Goal: Complete application form: Complete application form

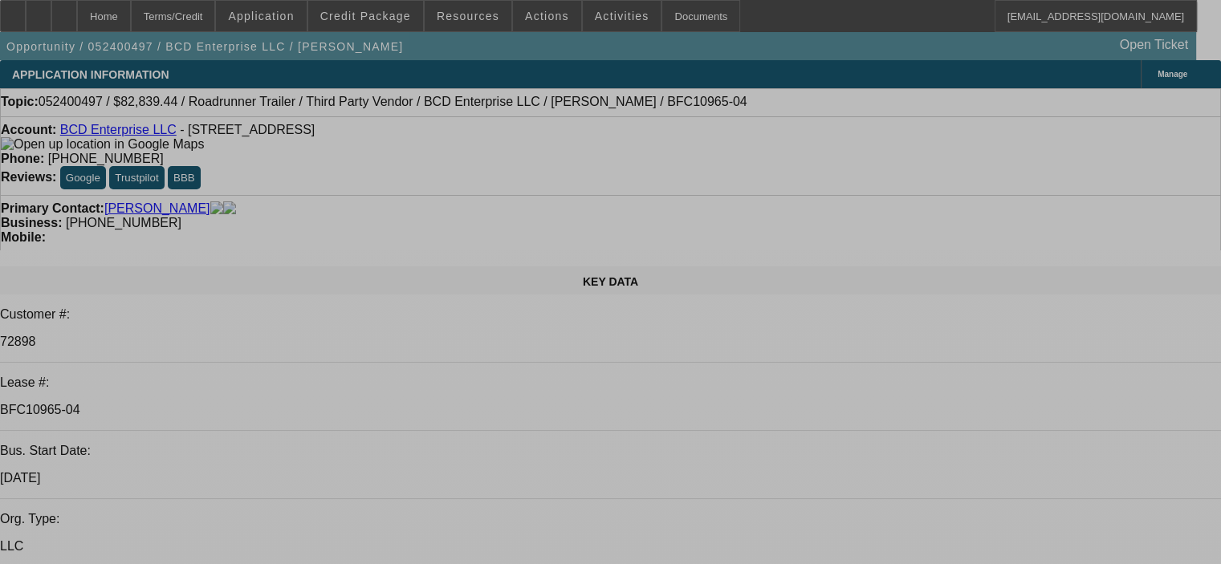
select select "0"
select select "2"
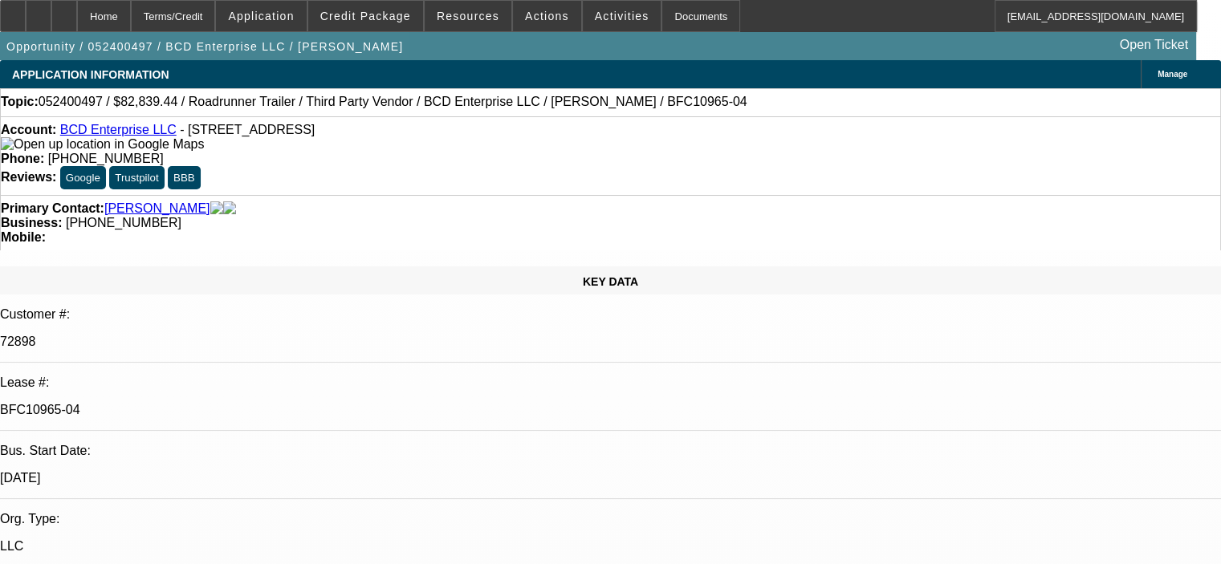
select select "0"
select select "2"
select select "0"
select select "1"
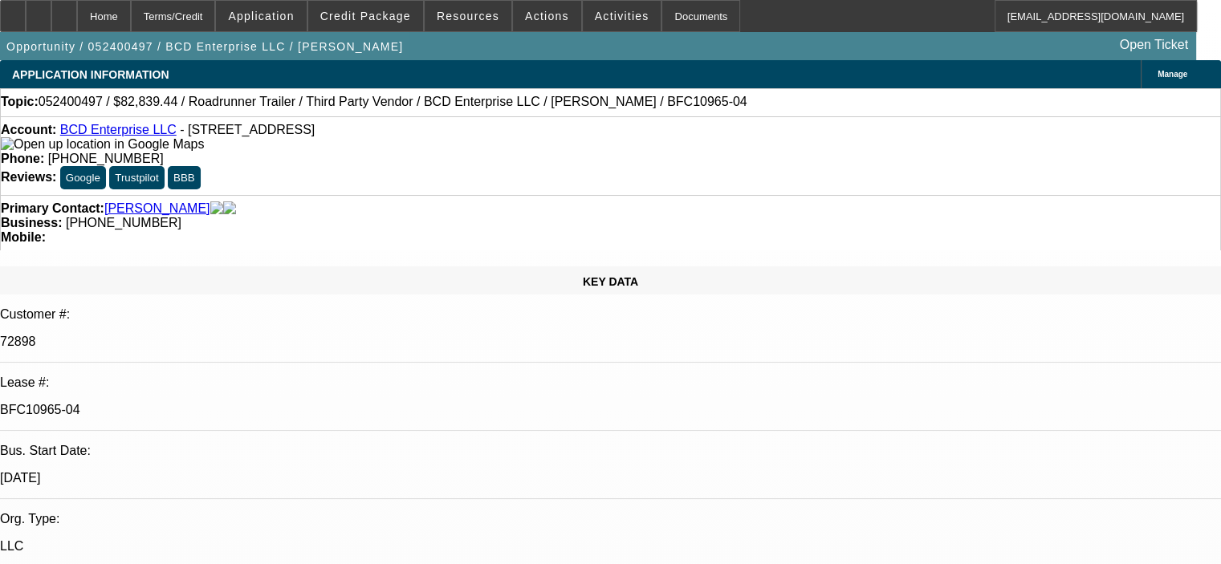
select select "2"
select select "6"
select select "1"
select select "2"
select select "6"
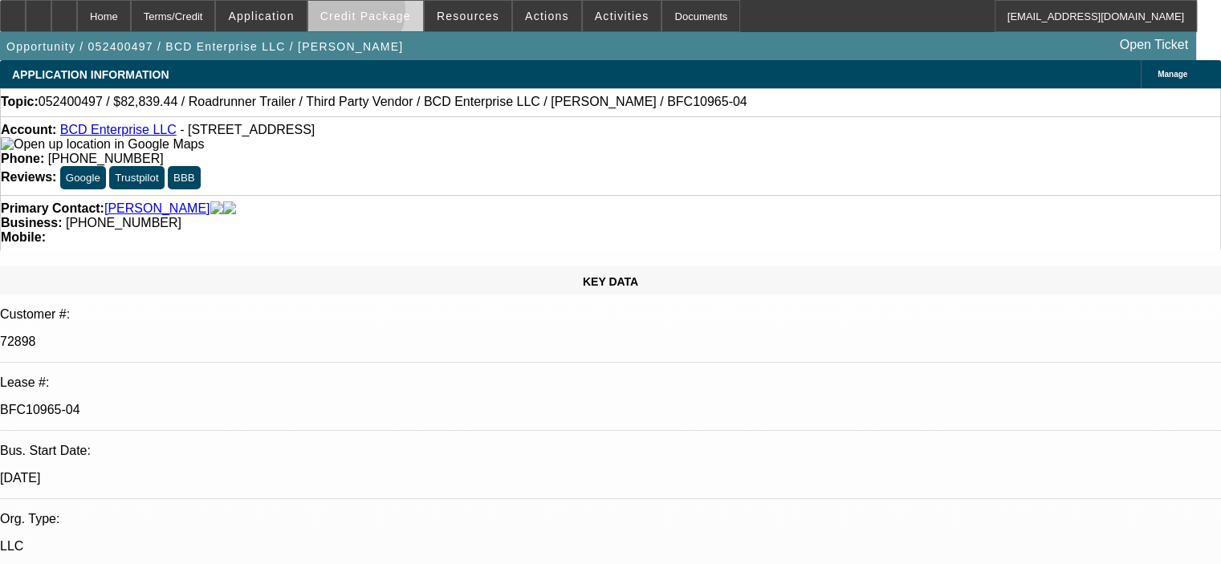
click at [376, 14] on span "Credit Package" at bounding box center [365, 16] width 91 height 13
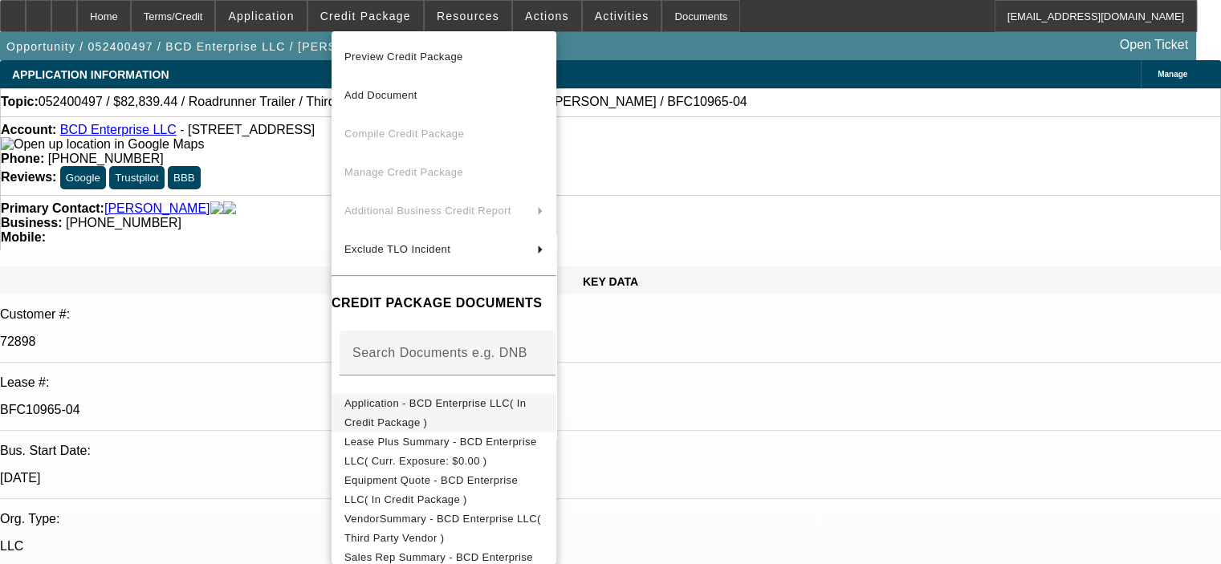
click at [453, 409] on span "Application - BCD Enterprise LLC( In Credit Package )" at bounding box center [434, 412] width 181 height 31
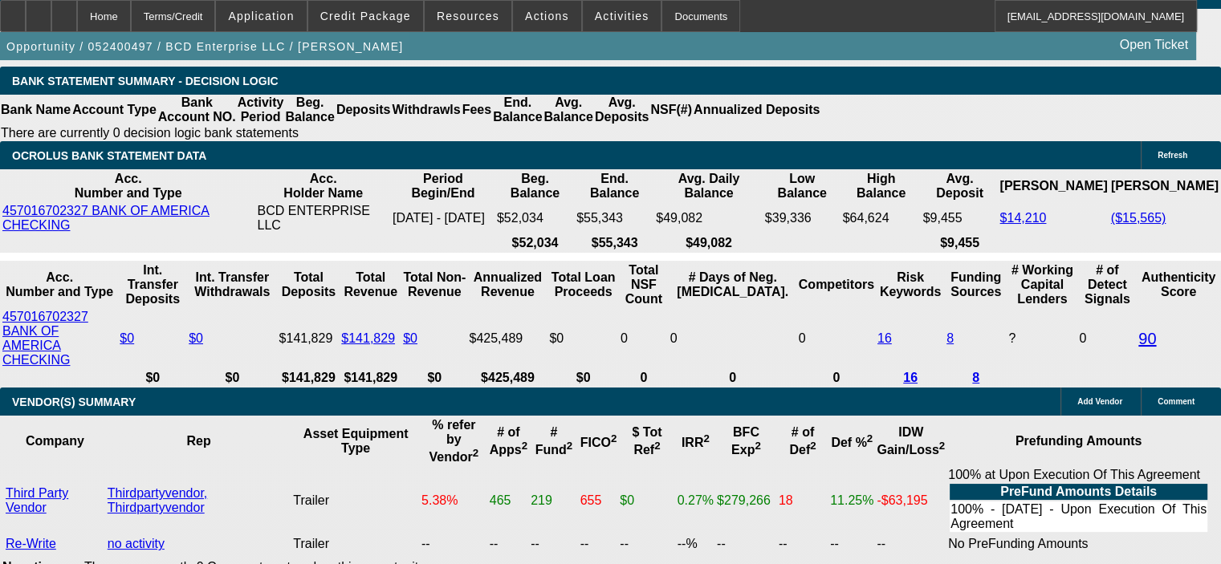
scroll to position [3692, 0]
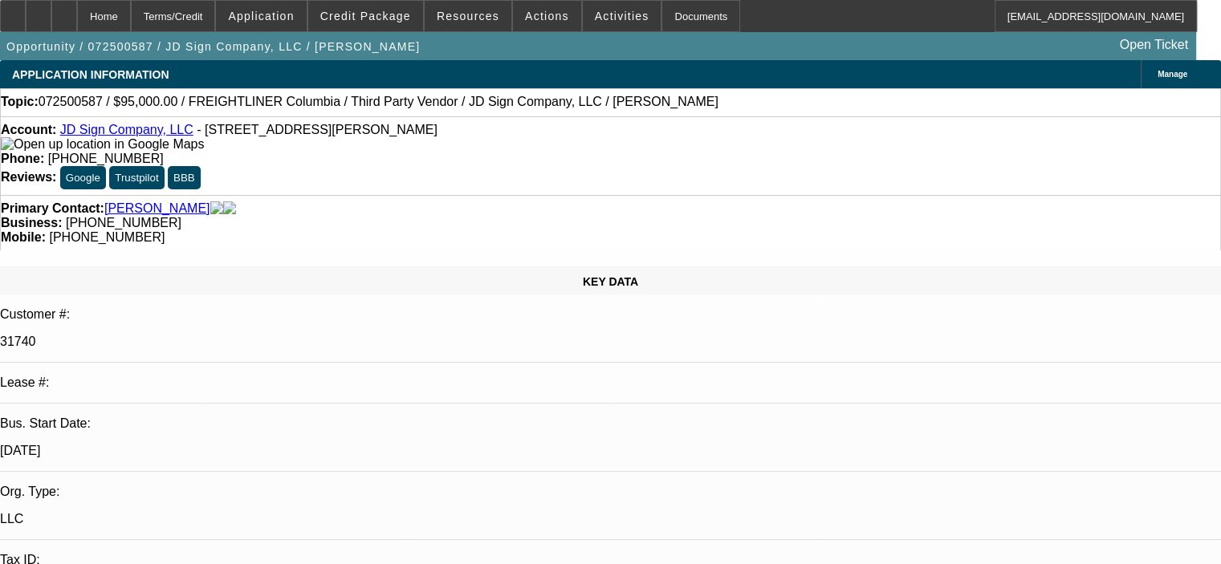
select select "0"
select select "2"
select select "0"
select select "2"
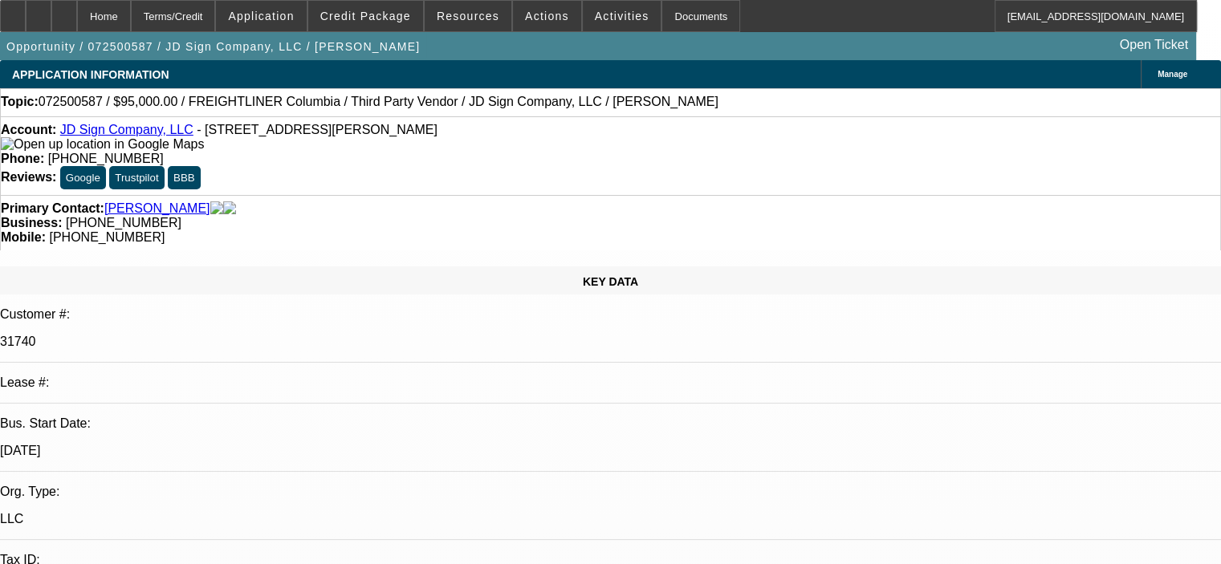
select select "0"
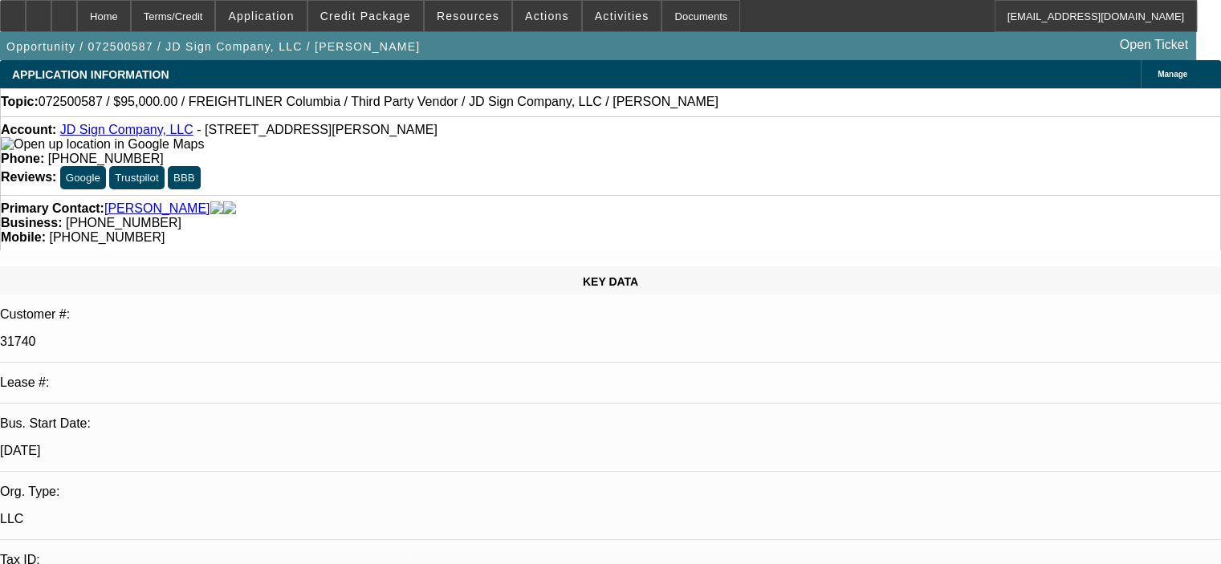
select select "0"
select select "1"
select select "2"
select select "6"
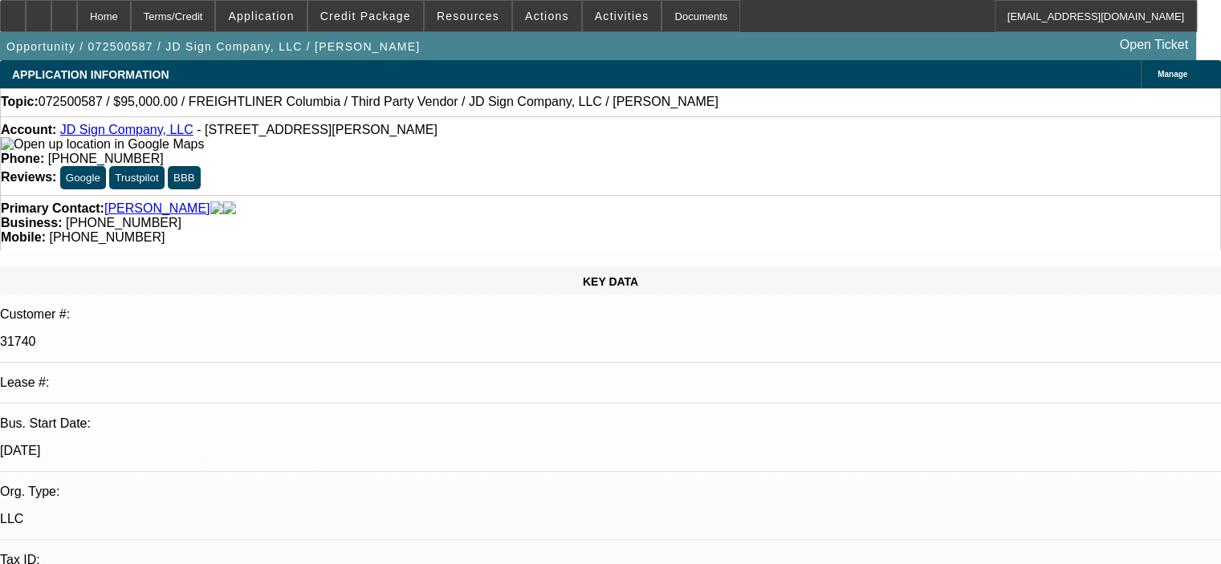
select select "1"
select select "2"
select select "6"
select select "1"
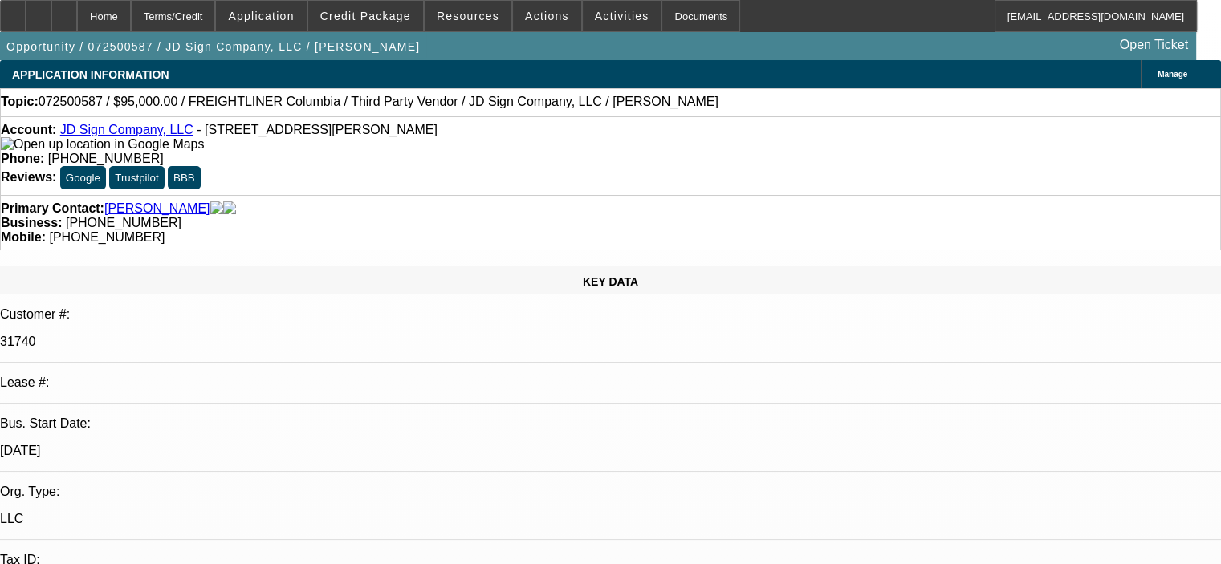
select select "6"
select select "1"
select select "6"
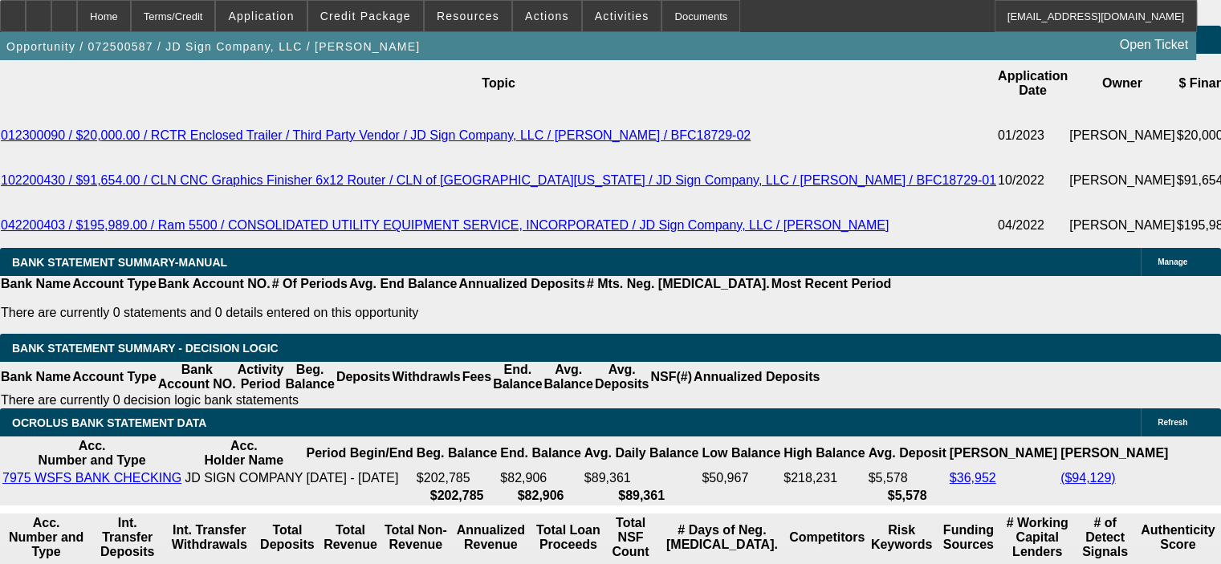
scroll to position [2862, 0]
